Goal: Communication & Community: Answer question/provide support

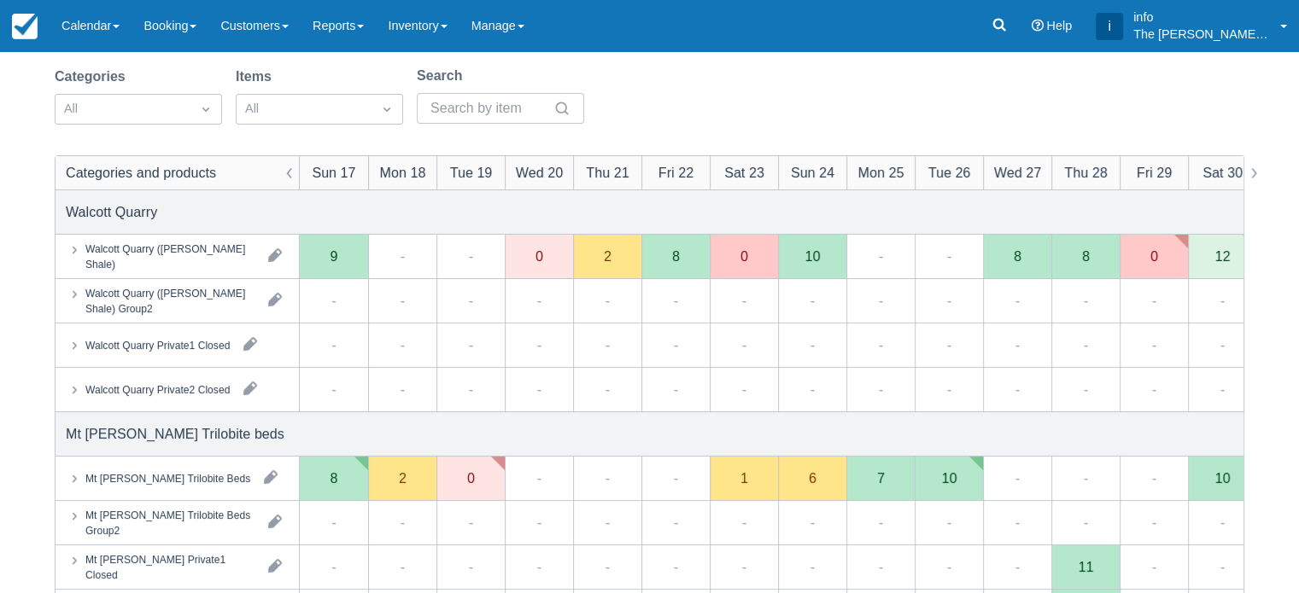
scroll to position [85, 0]
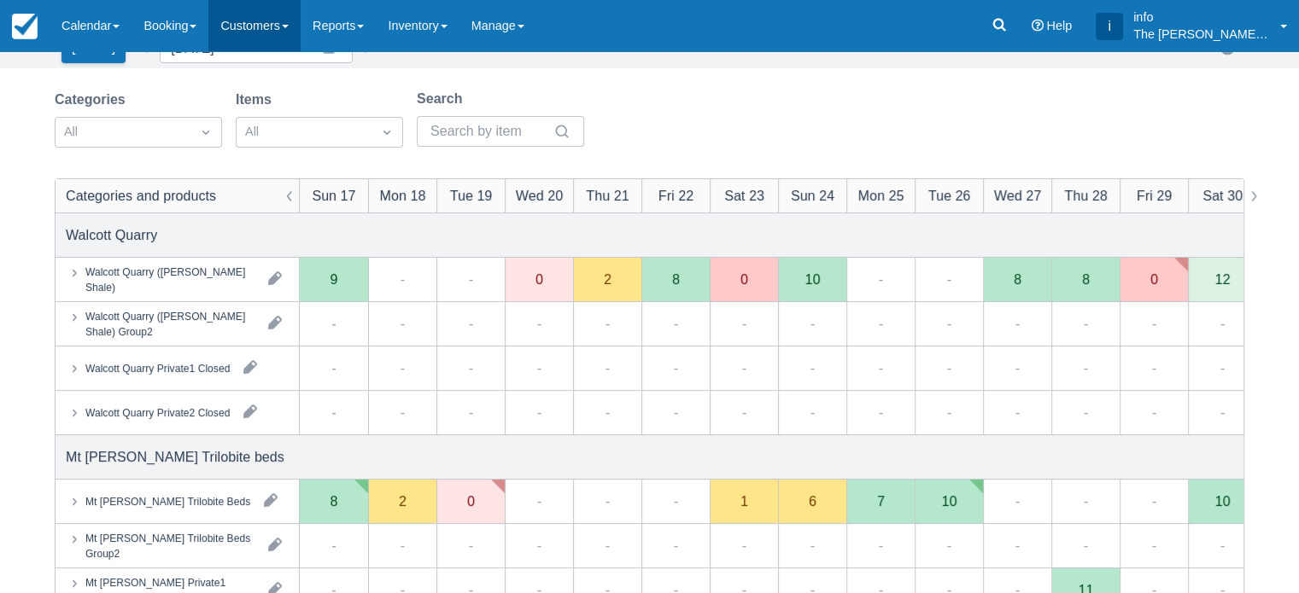
click at [260, 43] on link "Customers" at bounding box center [254, 25] width 92 height 51
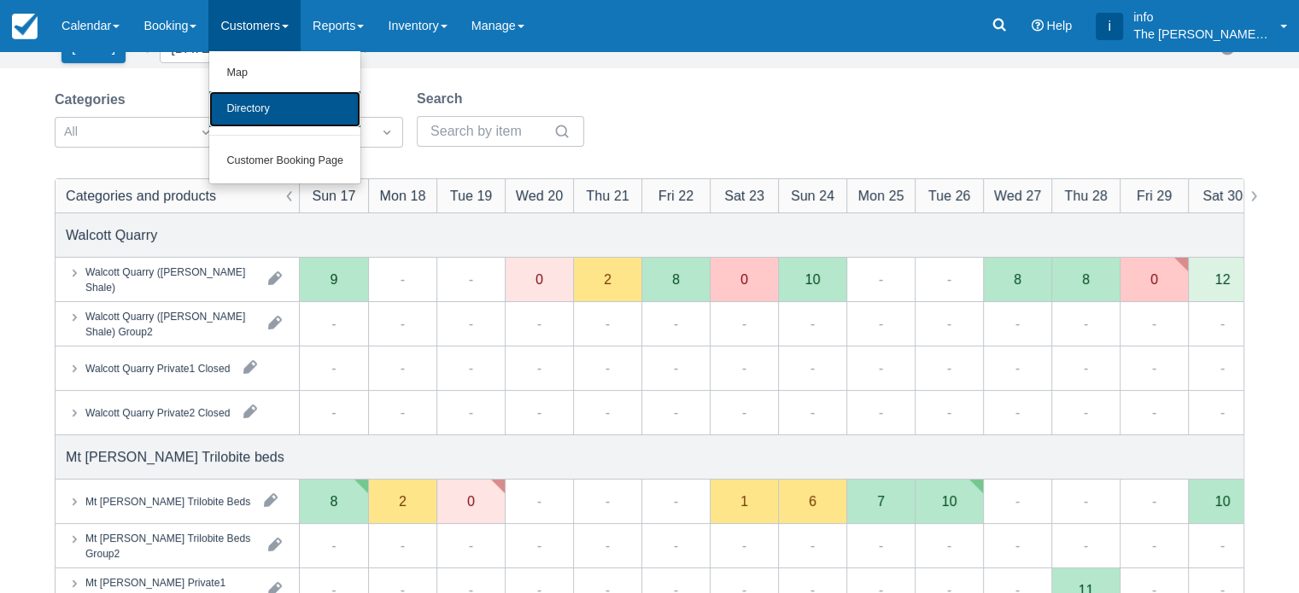
click at [296, 111] on link "Directory" at bounding box center [284, 109] width 151 height 36
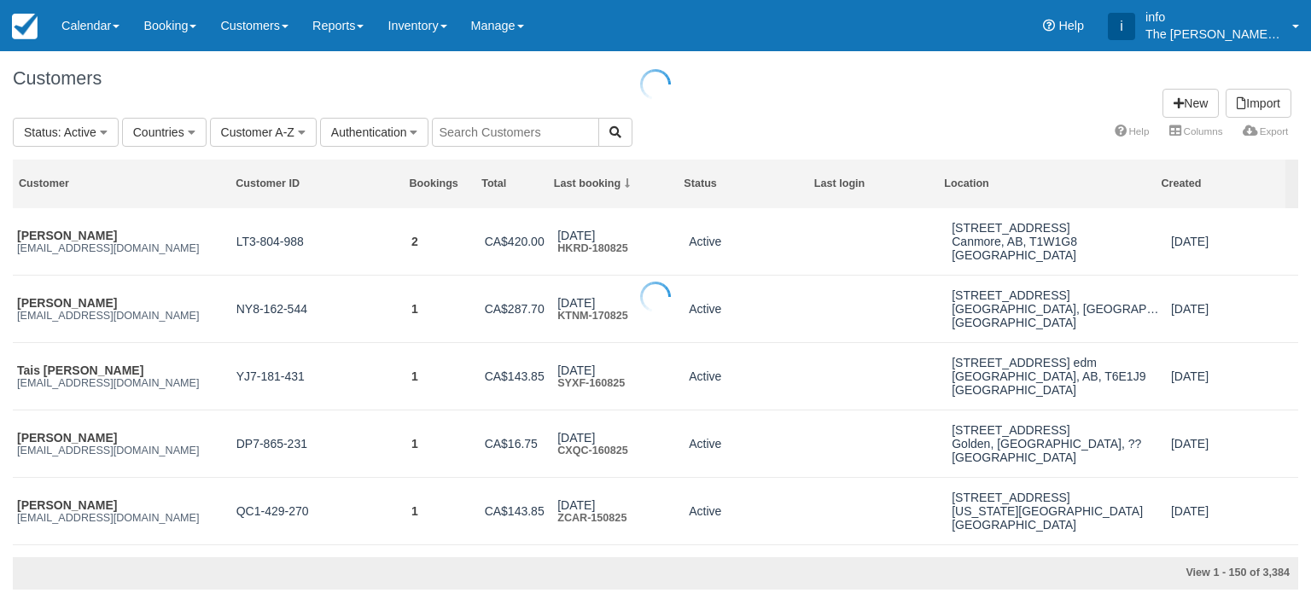
click at [459, 127] on div at bounding box center [655, 296] width 1311 height 593
click at [459, 127] on input "text" at bounding box center [515, 132] width 167 height 29
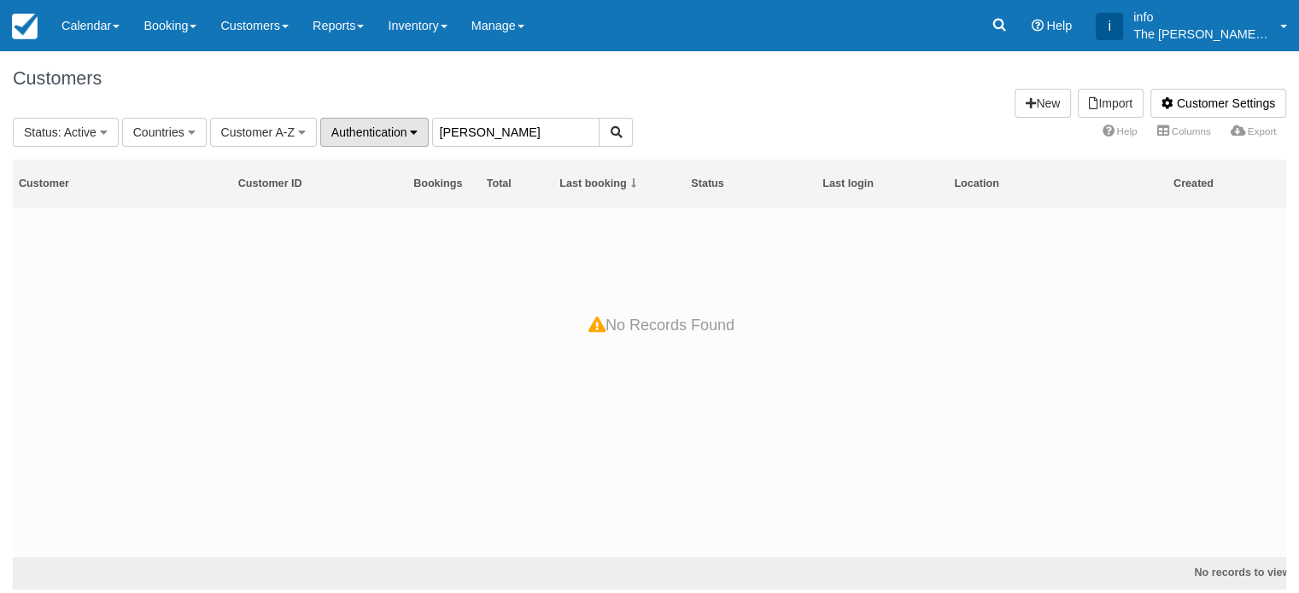
drag, startPoint x: 539, startPoint y: 137, endPoint x: 416, endPoint y: 132, distance: 123.1
click at [416, 132] on fieldset "Status : Active All Active Archived Blocked Countries All Canada (2,050) [GEOGR…" at bounding box center [323, 132] width 620 height 29
paste input "[PERSON_NAME][EMAIL_ADDRESS][DOMAIN_NAME]"
type input "[PERSON_NAME][EMAIL_ADDRESS][DOMAIN_NAME]"
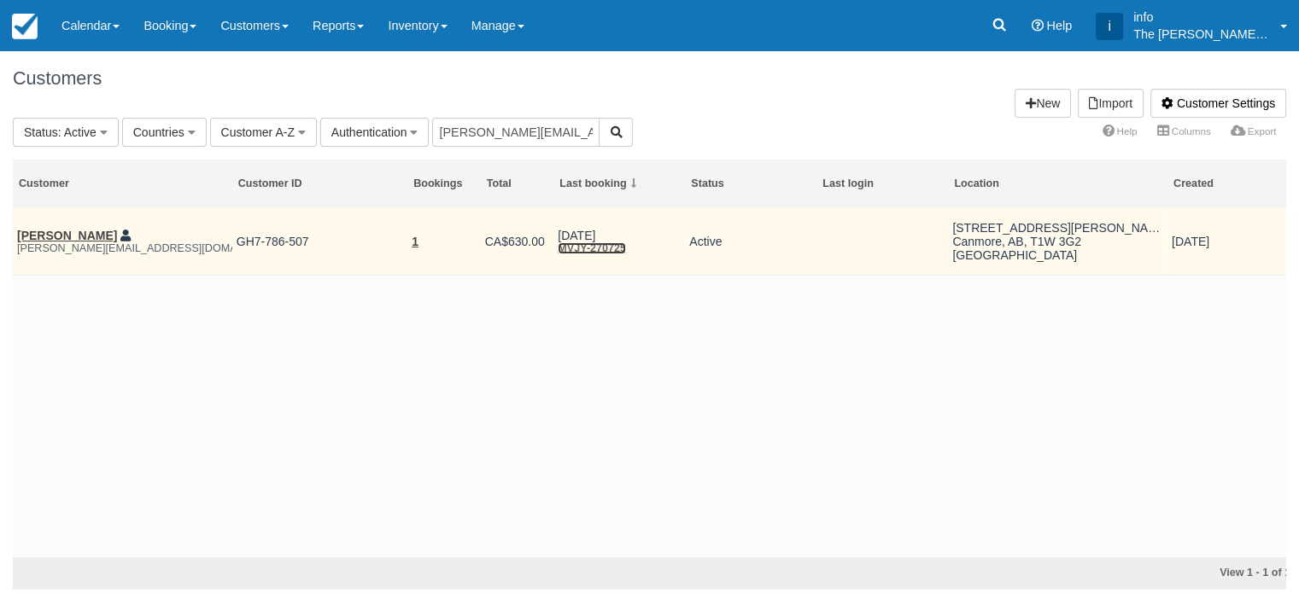
click at [572, 249] on link "MVJY-270725" at bounding box center [592, 248] width 68 height 12
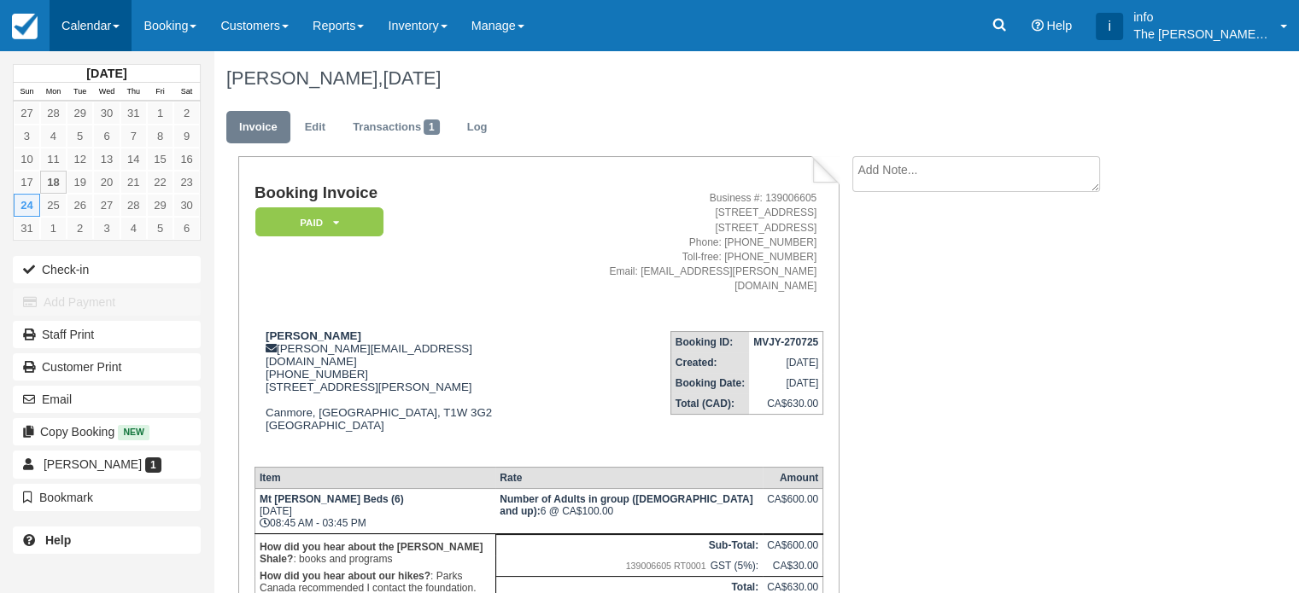
click at [73, 30] on link "Calendar" at bounding box center [91, 25] width 82 height 51
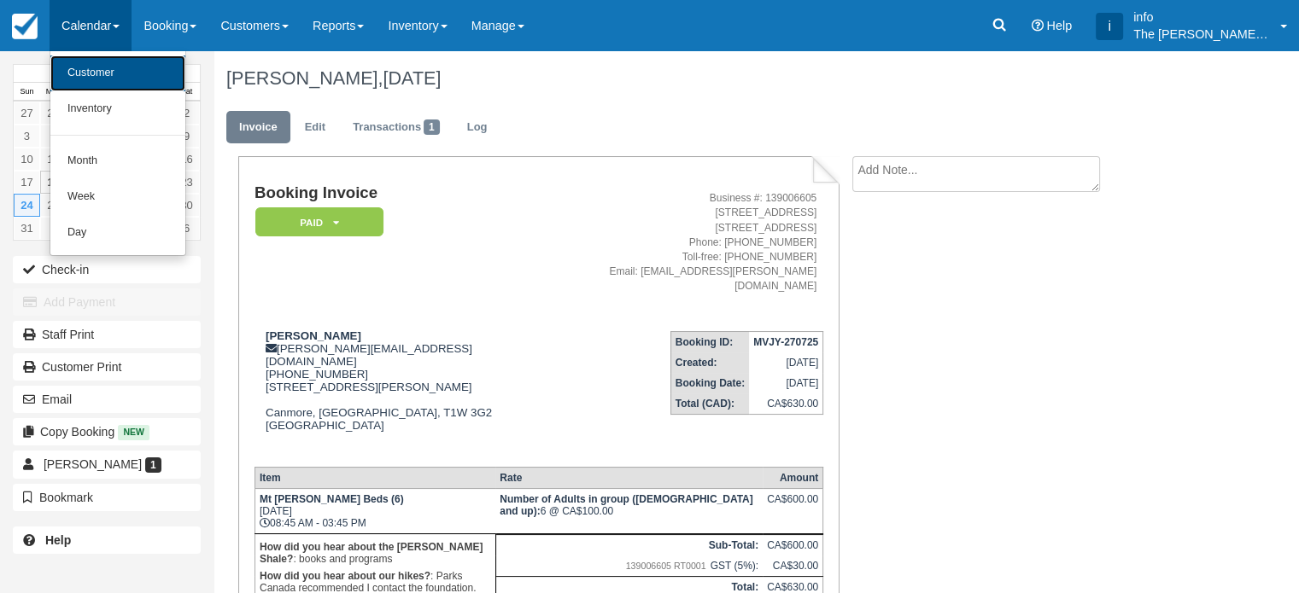
click at [107, 76] on link "Customer" at bounding box center [117, 73] width 135 height 36
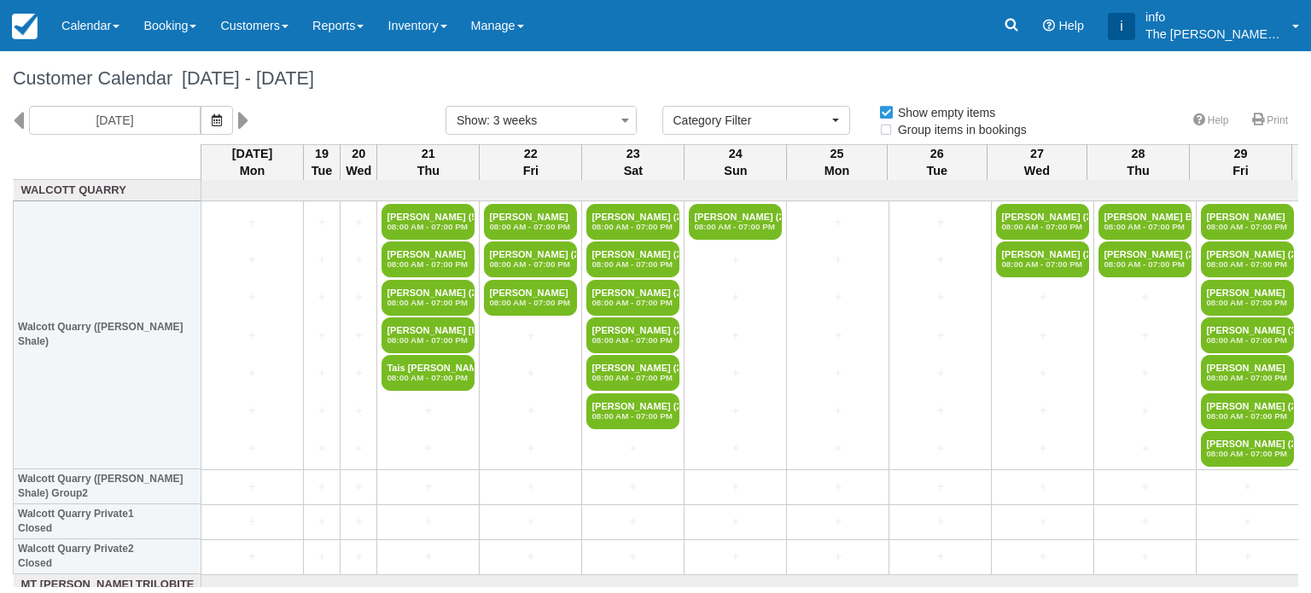
select select
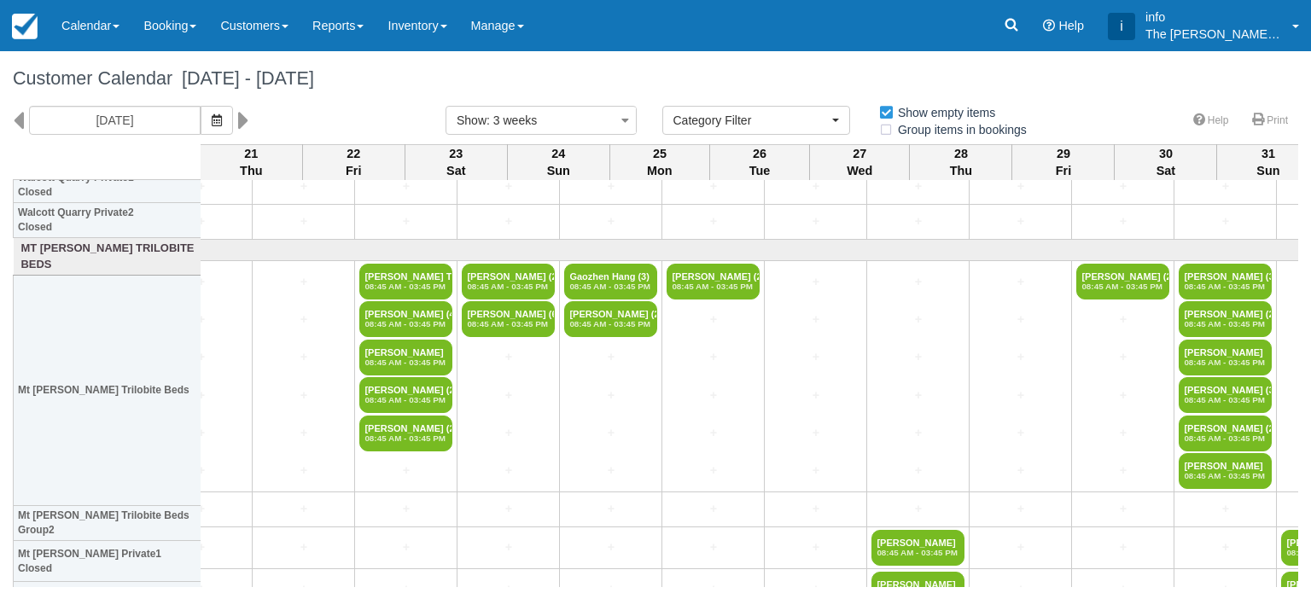
scroll to position [336, 0]
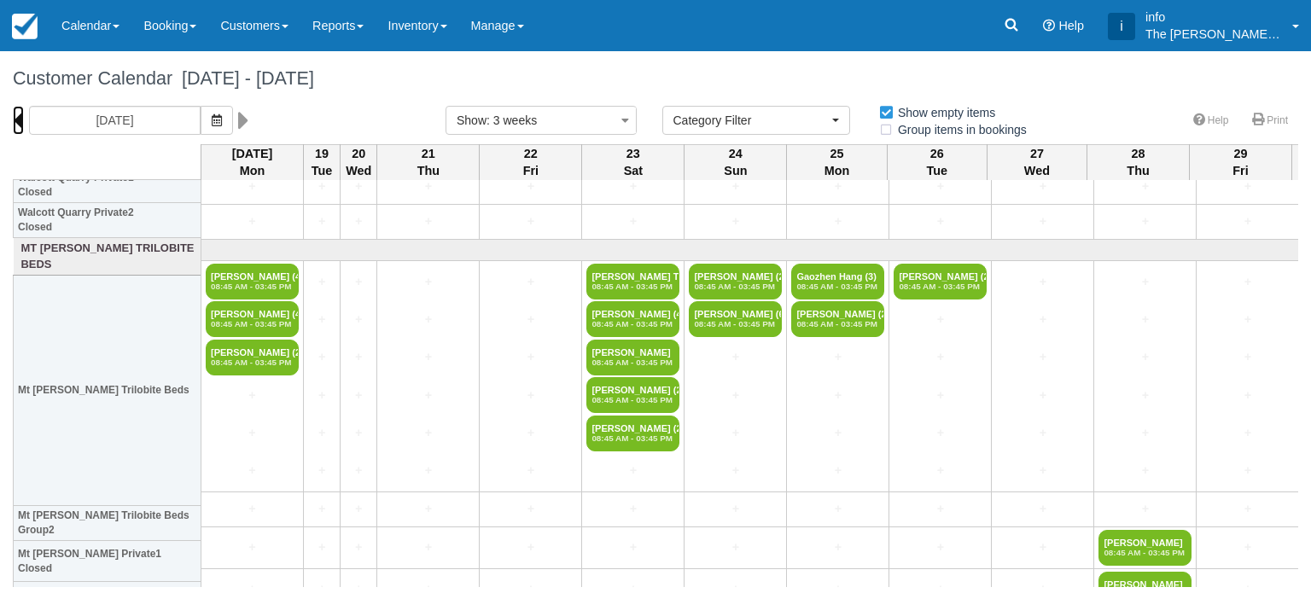
click at [17, 126] on icon at bounding box center [18, 120] width 11 height 29
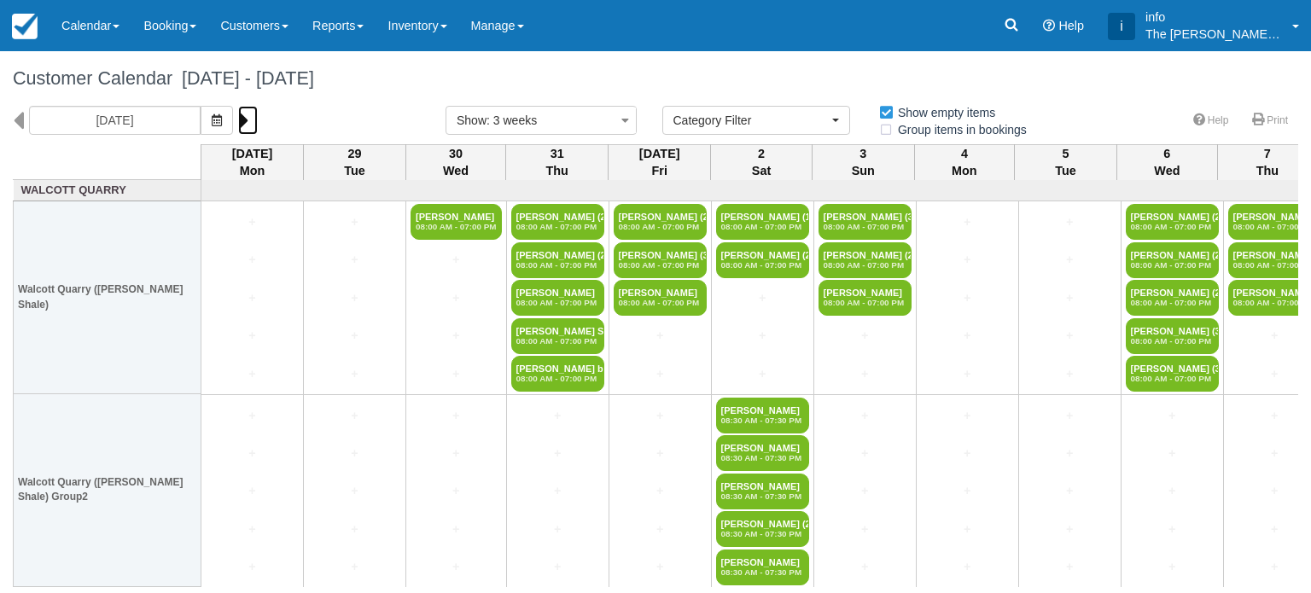
click at [244, 120] on icon at bounding box center [243, 120] width 11 height 29
type input "Tue 19 August 2025"
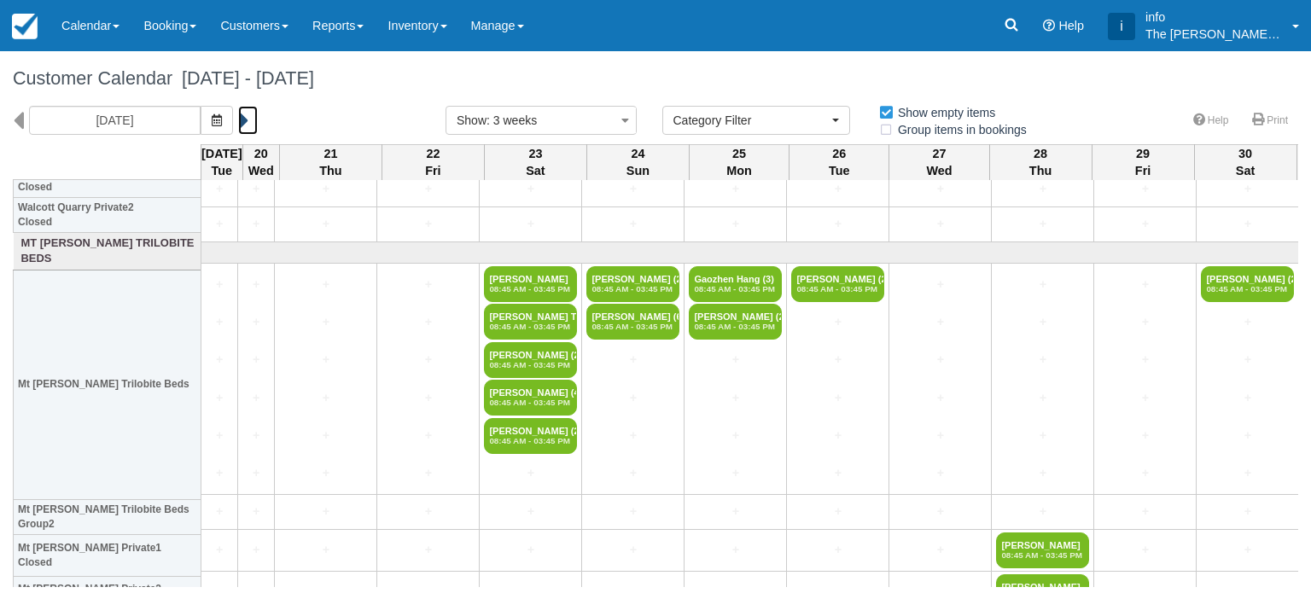
scroll to position [342, 0]
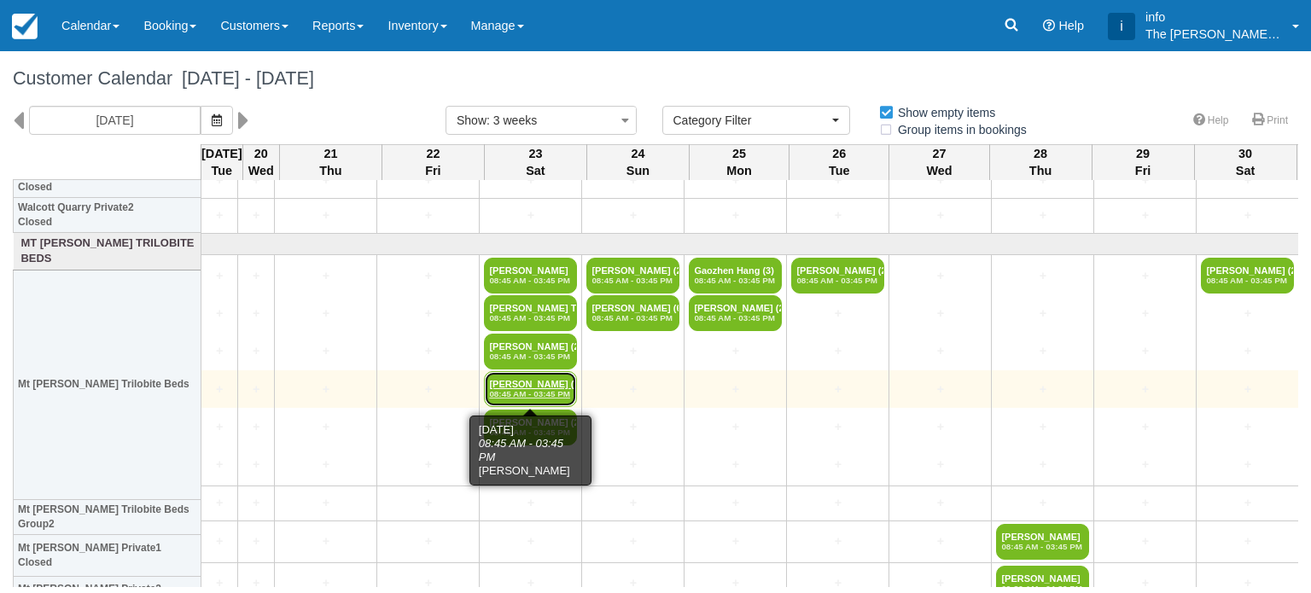
click at [554, 384] on link "Jennifer Domanski (4) 08:45 AM - 03:45 PM" at bounding box center [530, 389] width 93 height 36
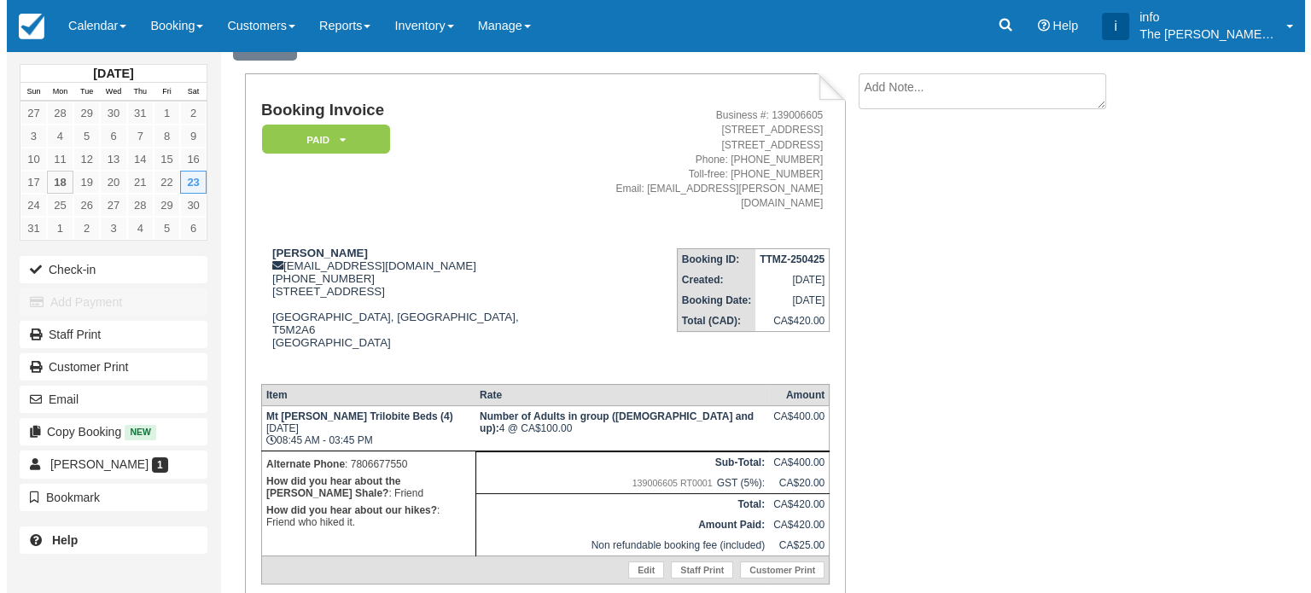
scroll to position [60, 0]
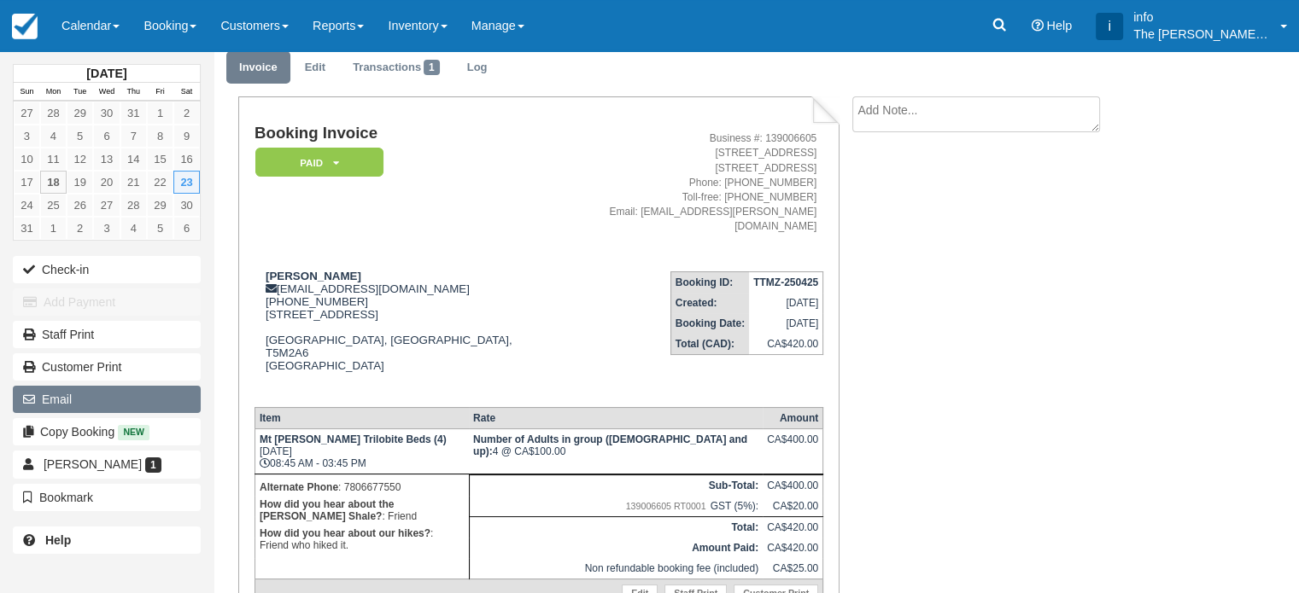
click at [61, 394] on button "Email" at bounding box center [107, 399] width 188 height 27
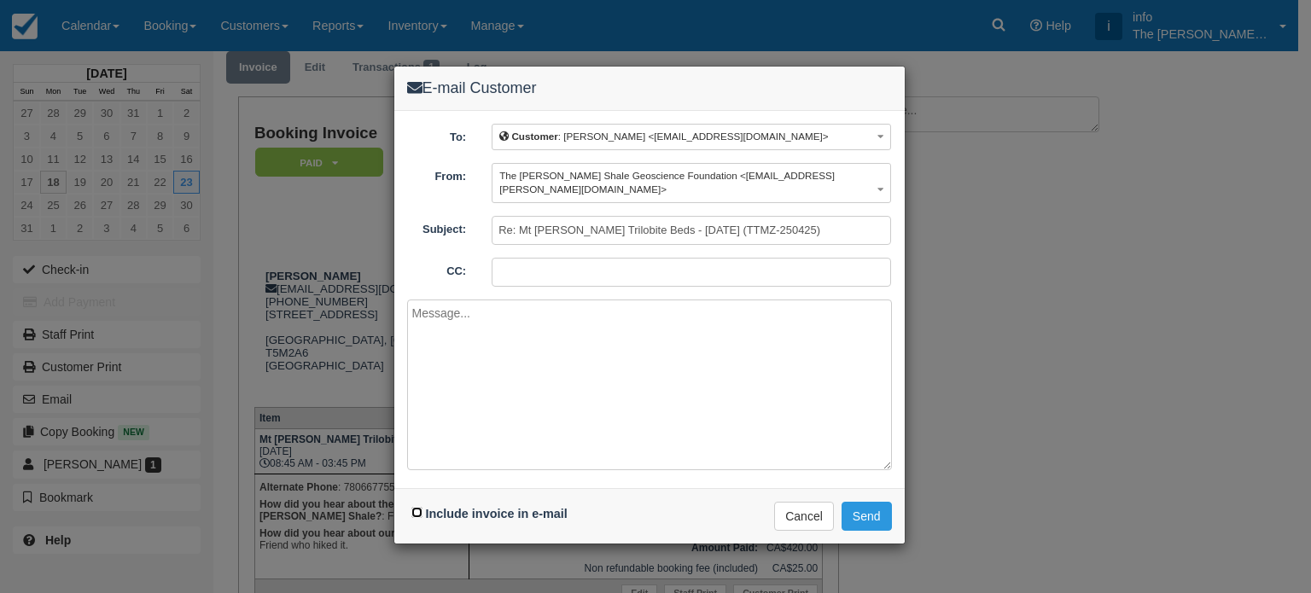
click at [417, 507] on input "Include invoice in e-mail" at bounding box center [417, 512] width 11 height 11
checkbox input "true"
click at [461, 333] on textarea at bounding box center [649, 385] width 485 height 171
click at [815, 502] on button "Cancel" at bounding box center [804, 516] width 60 height 29
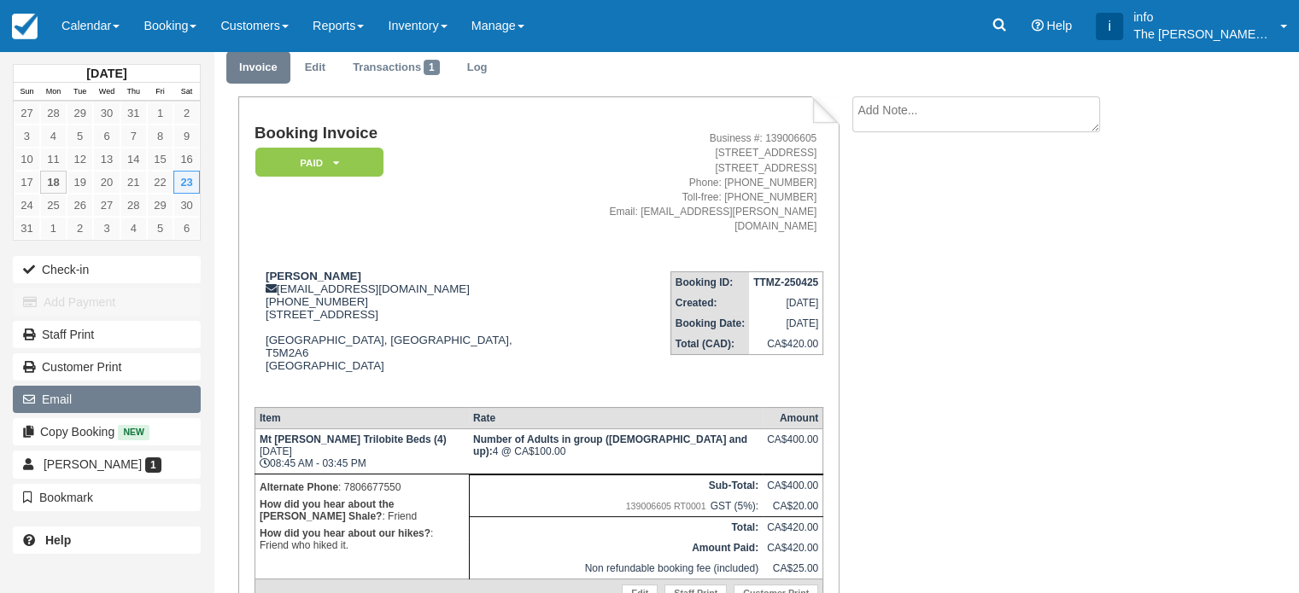
click at [82, 391] on button "Email" at bounding box center [107, 399] width 188 height 27
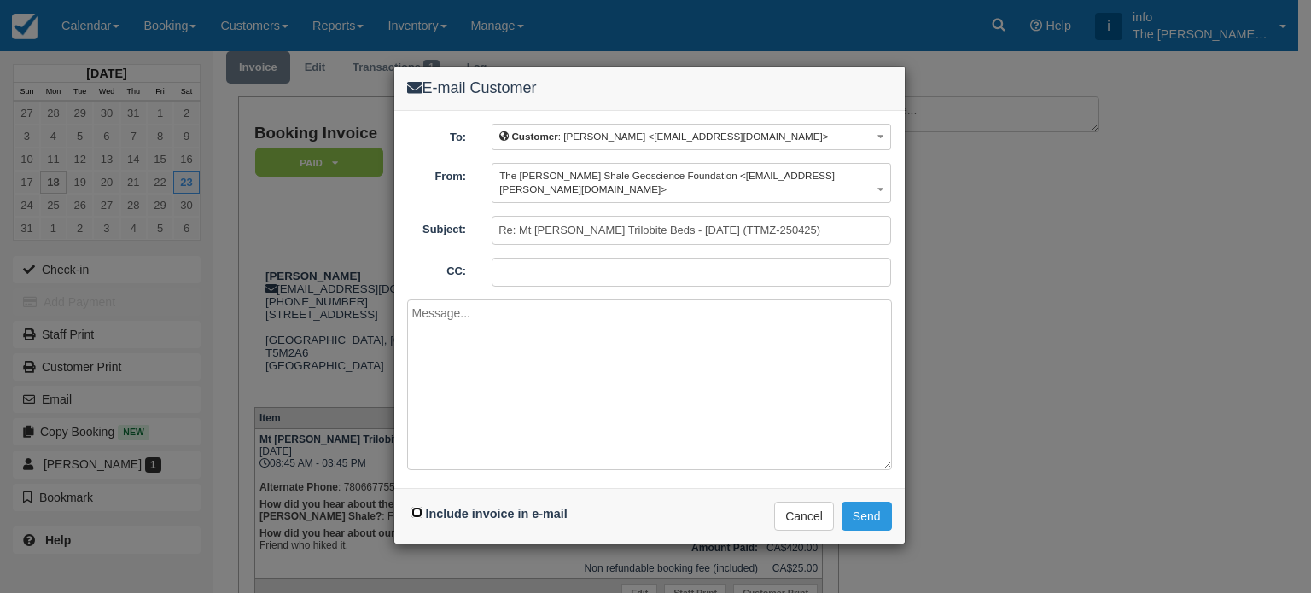
click at [419, 507] on input "Include invoice in e-mail" at bounding box center [417, 512] width 11 height 11
checkbox input "true"
click at [432, 300] on textarea at bounding box center [649, 385] width 485 height 171
paste textarea "Hello {$CUSTOMER_NAME}, Thank you for registering for a guided hike to the Moun…"
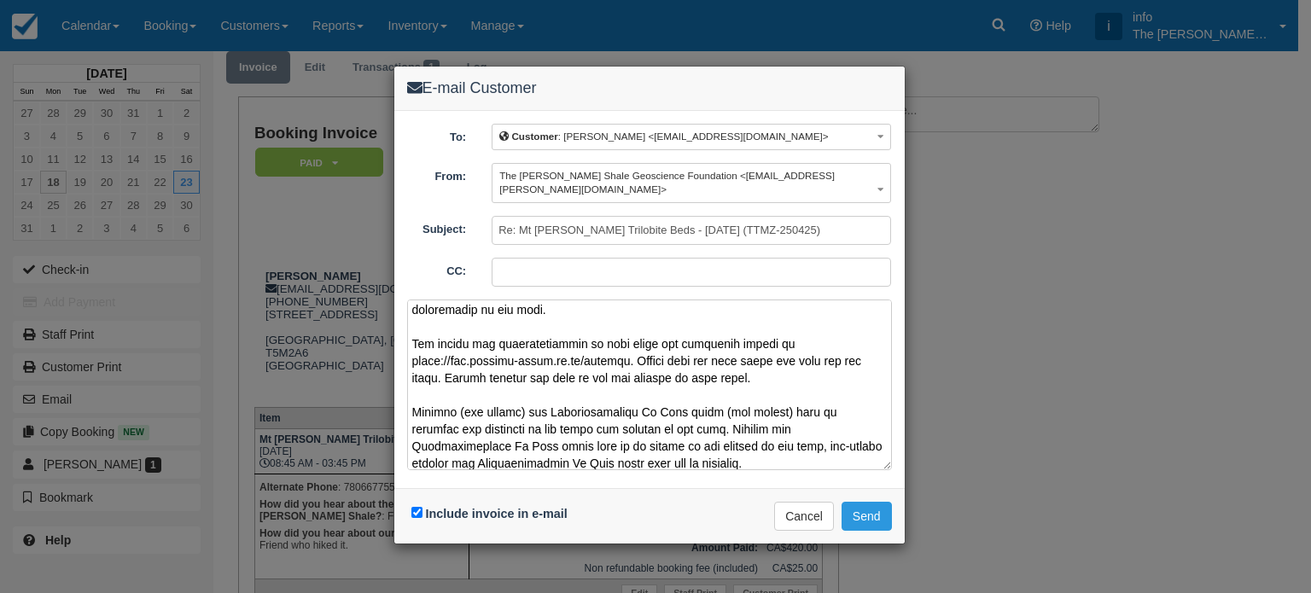
scroll to position [0, 0]
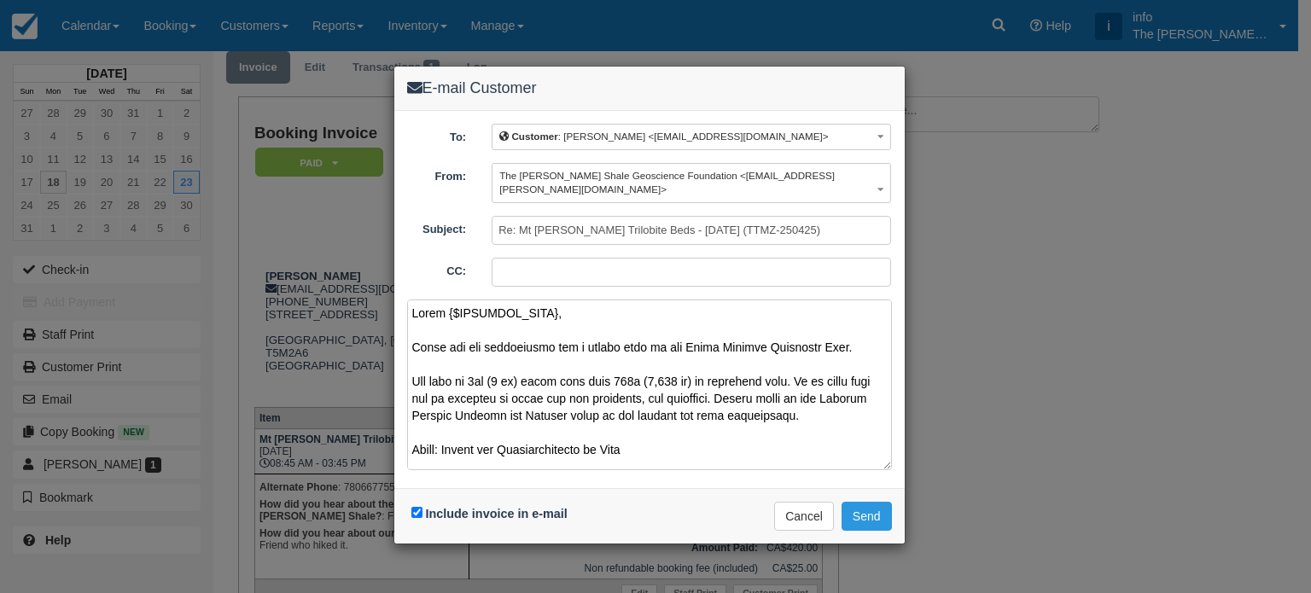
drag, startPoint x: 443, startPoint y: 297, endPoint x: 568, endPoint y: 298, distance: 124.7
click at [568, 300] on textarea at bounding box center [649, 385] width 485 height 171
click at [584, 381] on textarea at bounding box center [649, 385] width 485 height 171
type textarea "Hello Jennifer Domanski, Thank you for registering for a guided hike to the Mou…"
click at [868, 505] on button "Send" at bounding box center [867, 516] width 50 height 29
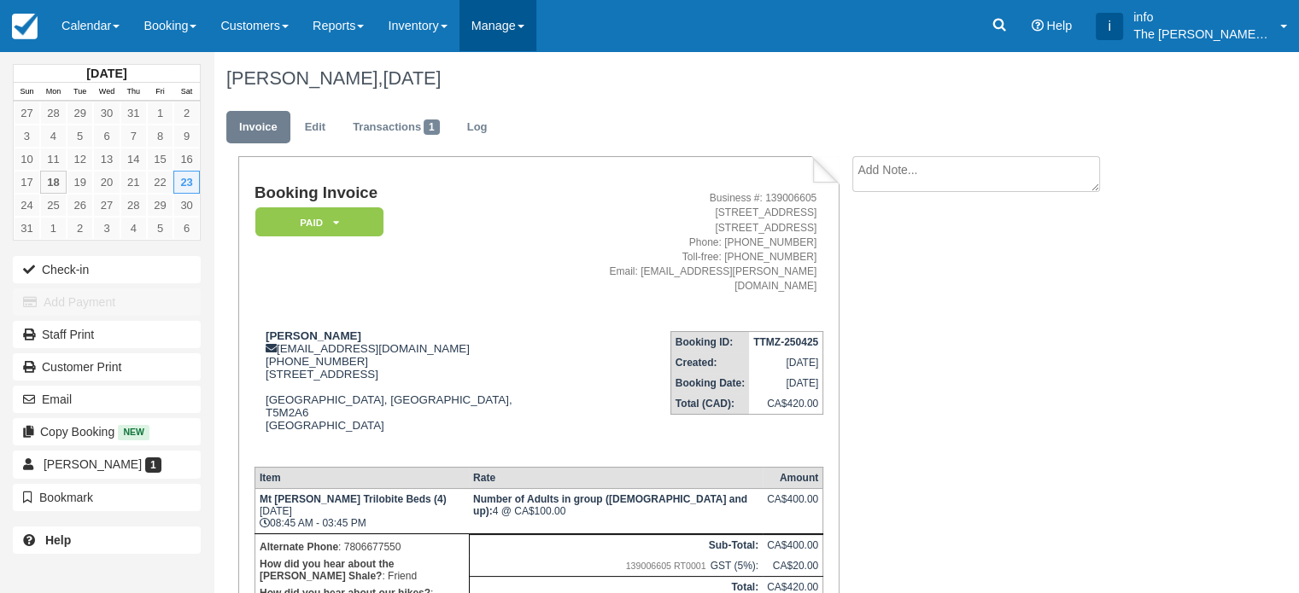
click at [505, 28] on link "Manage" at bounding box center [497, 25] width 77 height 51
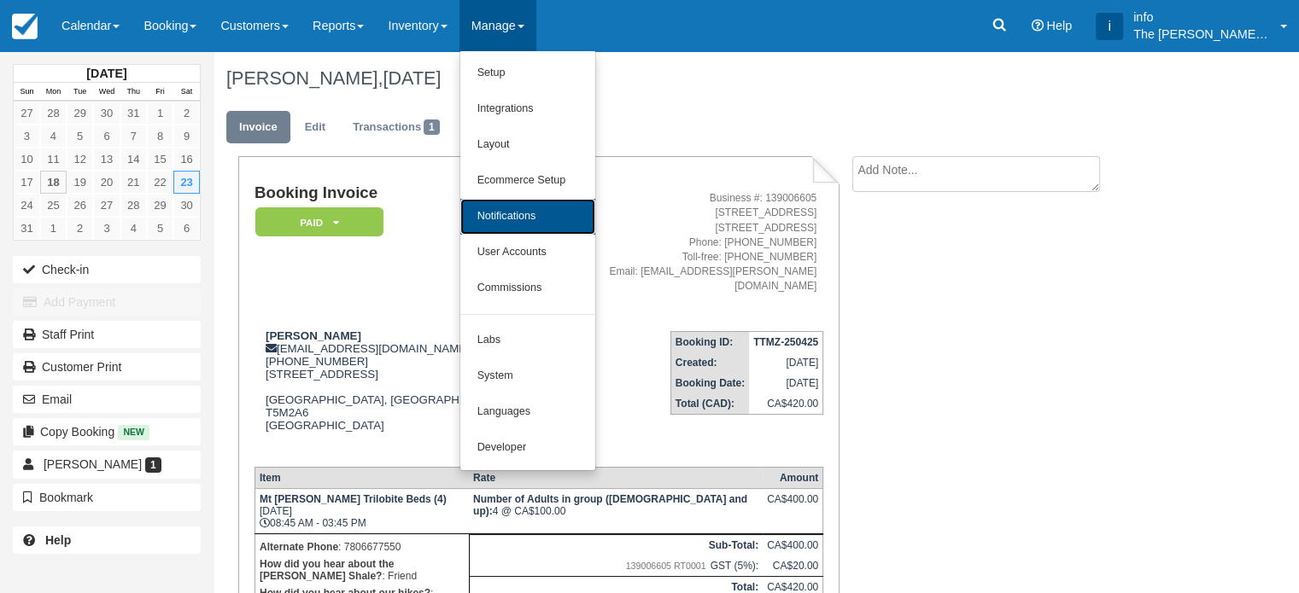
click at [520, 219] on link "Notifications" at bounding box center [527, 217] width 135 height 36
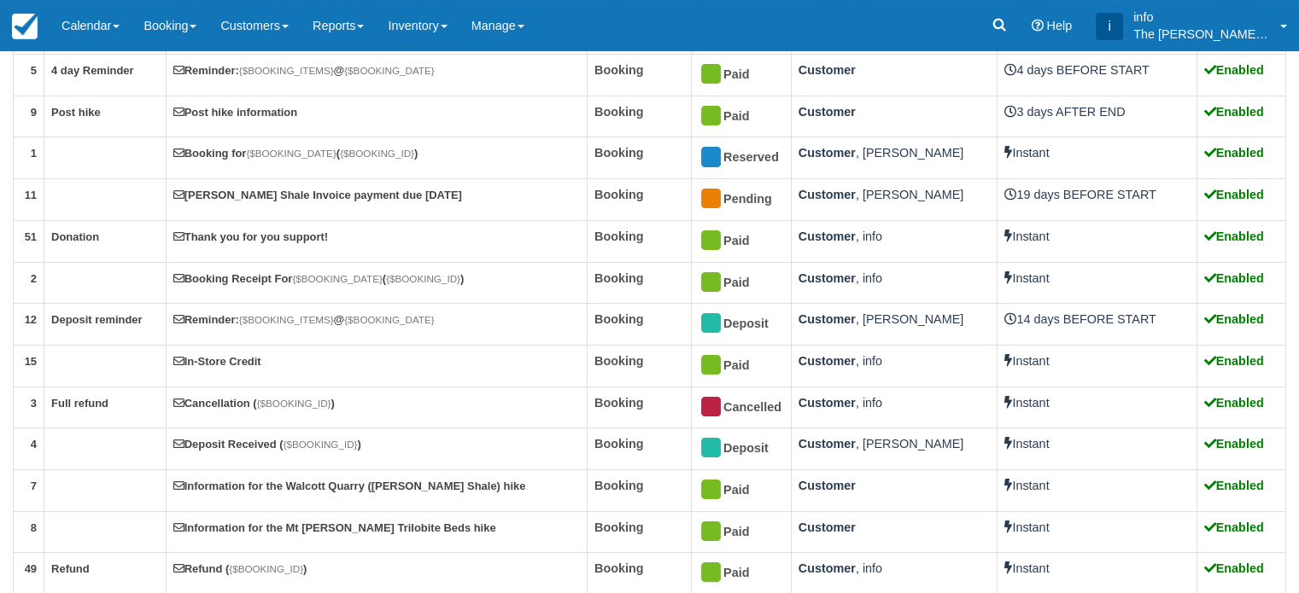
scroll to position [256, 0]
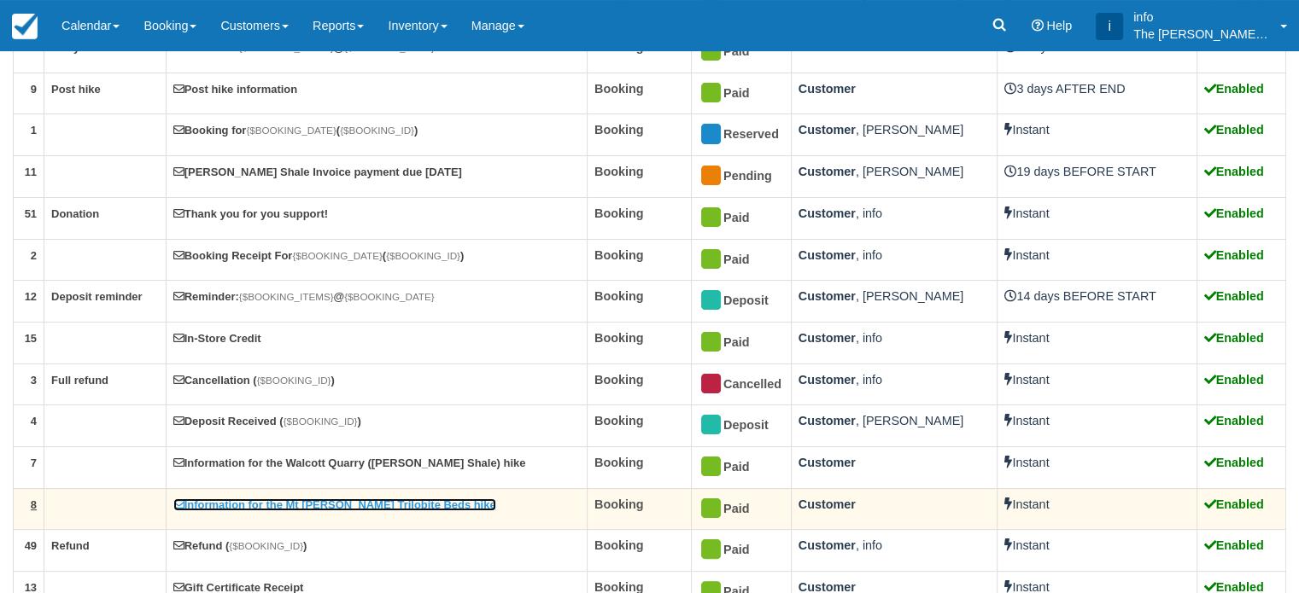
click at [394, 503] on link "Information for the Mt Stephen Trilobite Beds hike" at bounding box center [334, 505] width 323 height 13
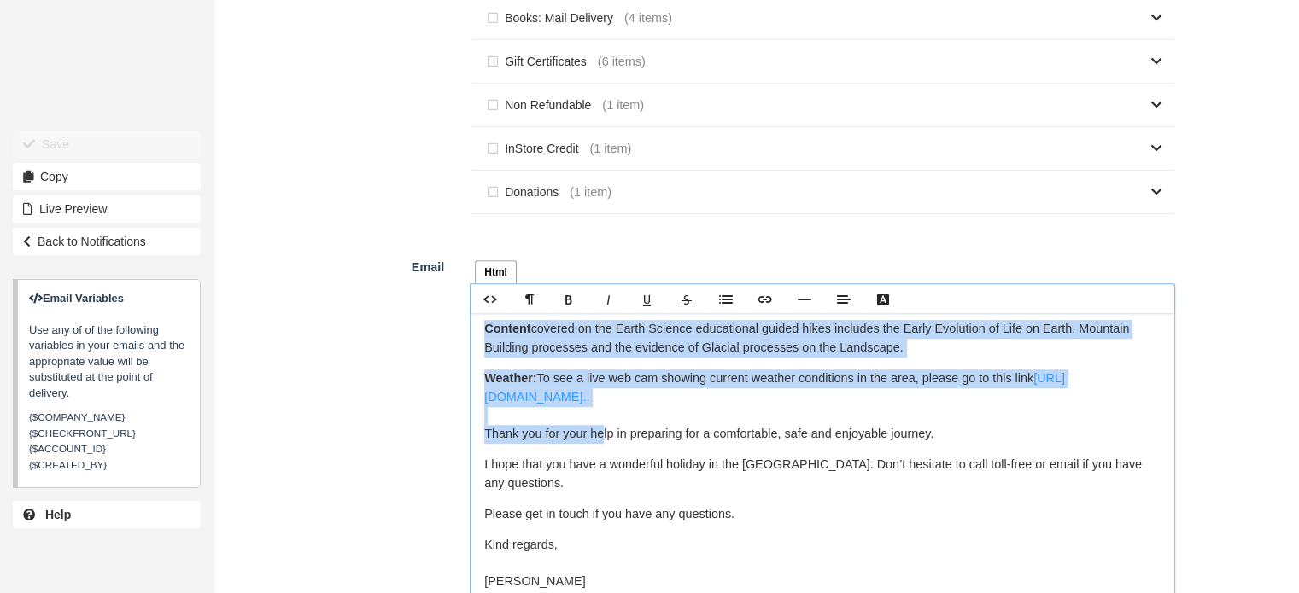
scroll to position [1025, 0]
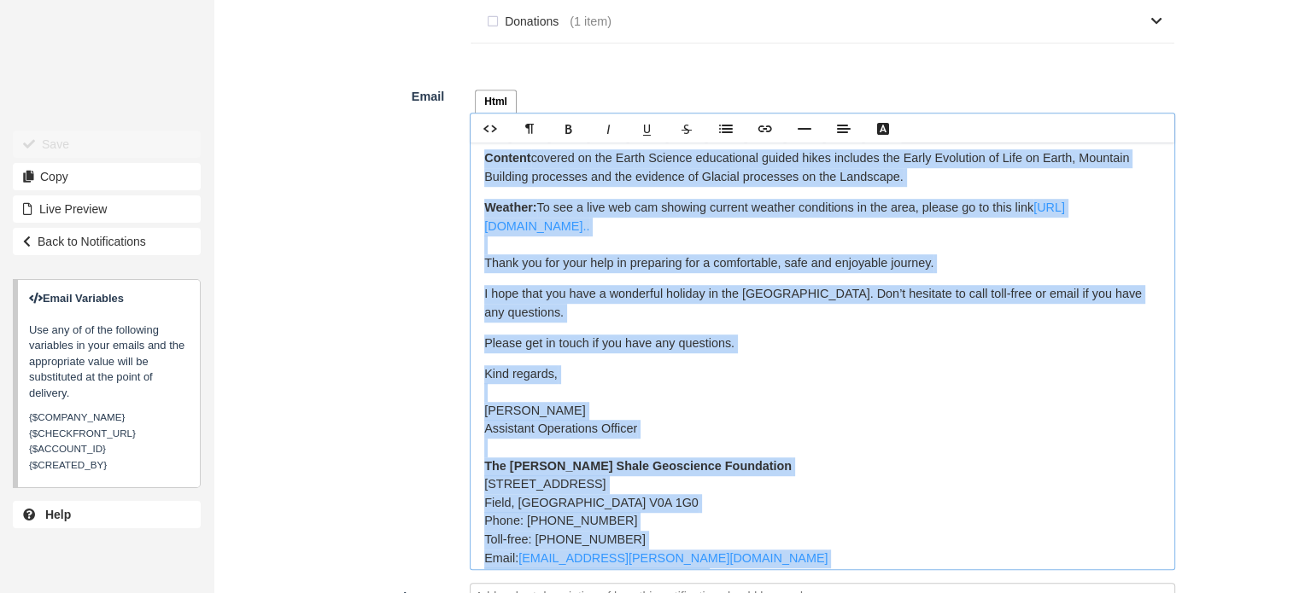
drag, startPoint x: 483, startPoint y: 330, endPoint x: 692, endPoint y: 534, distance: 291.0
click at [692, 534] on div "Hello {$CUSTOMER_NAME}, Thank you for registering for a guided hike to the Moun…" at bounding box center [822, 356] width 704 height 427
copy div "Hello {$CUSTOMER_NAME}, Thank you for registering for a guided hike to the Moun…"
